Goal: Task Accomplishment & Management: Manage account settings

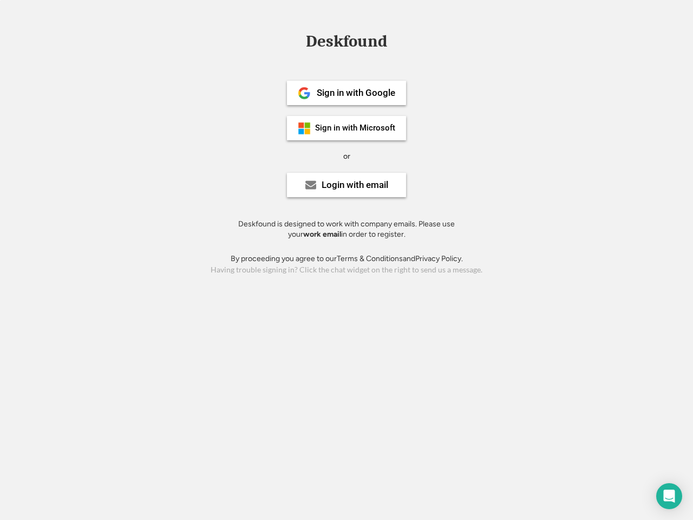
click at [346, 155] on div "or" at bounding box center [346, 156] width 7 height 11
click at [346, 43] on div "Deskfound" at bounding box center [346, 41] width 92 height 17
click at [297, 41] on div "Deskfound" at bounding box center [346, 43] width 693 height 21
click at [346, 43] on div "Deskfound" at bounding box center [346, 41] width 92 height 17
click at [346, 156] on div "or" at bounding box center [346, 156] width 7 height 11
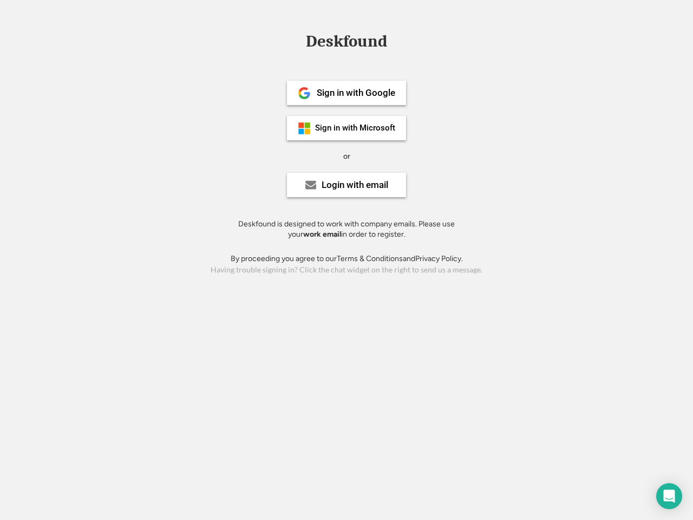
click at [346, 93] on div "Sign in with Google" at bounding box center [356, 92] width 78 height 9
click at [356, 93] on div "Sign in with Google" at bounding box center [356, 92] width 78 height 9
click at [304, 93] on img at bounding box center [304, 93] width 13 height 13
click at [346, 128] on div "Sign in with Microsoft" at bounding box center [355, 128] width 80 height 8
click at [356, 128] on div "Sign in with Microsoft" at bounding box center [355, 128] width 80 height 8
